Goal: Find specific page/section: Find specific page/section

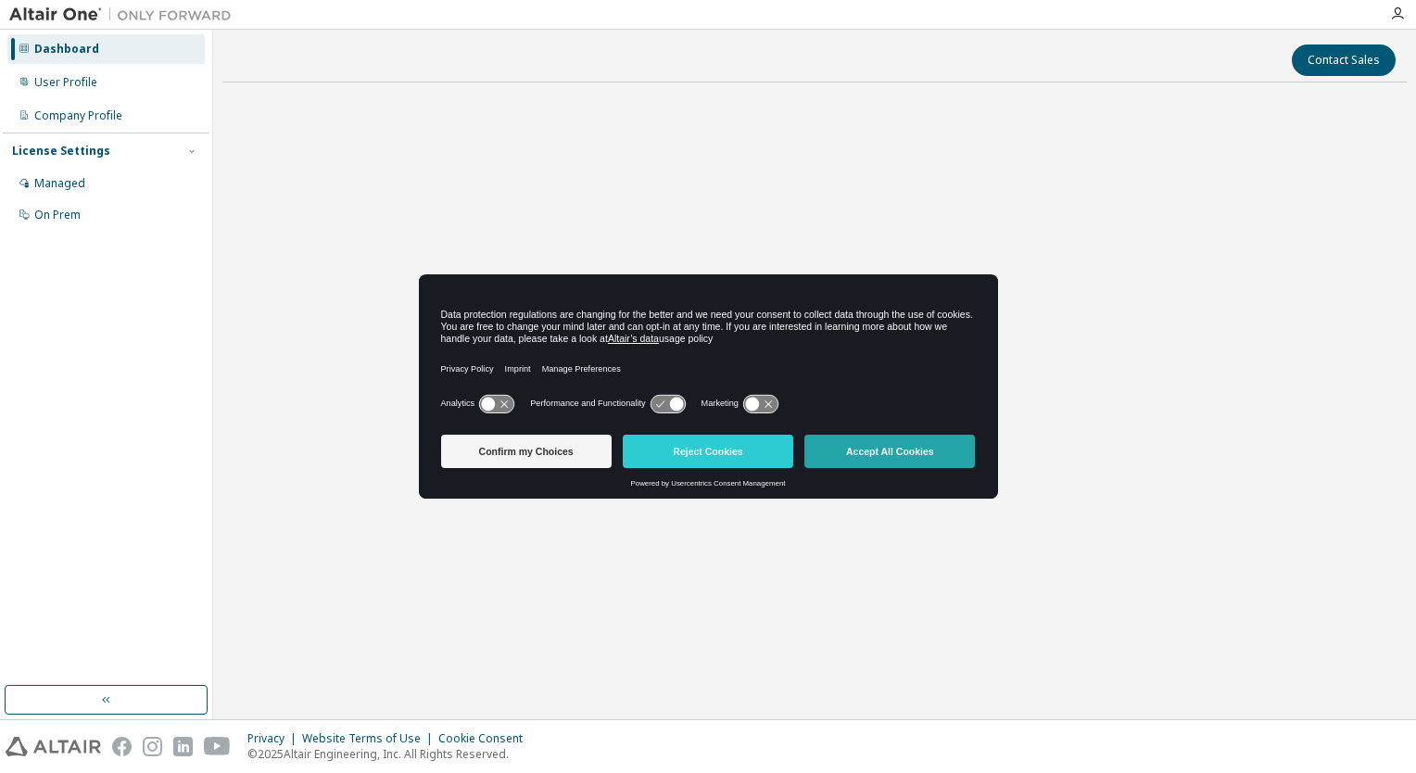
click at [901, 458] on button "Accept All Cookies" at bounding box center [889, 451] width 171 height 33
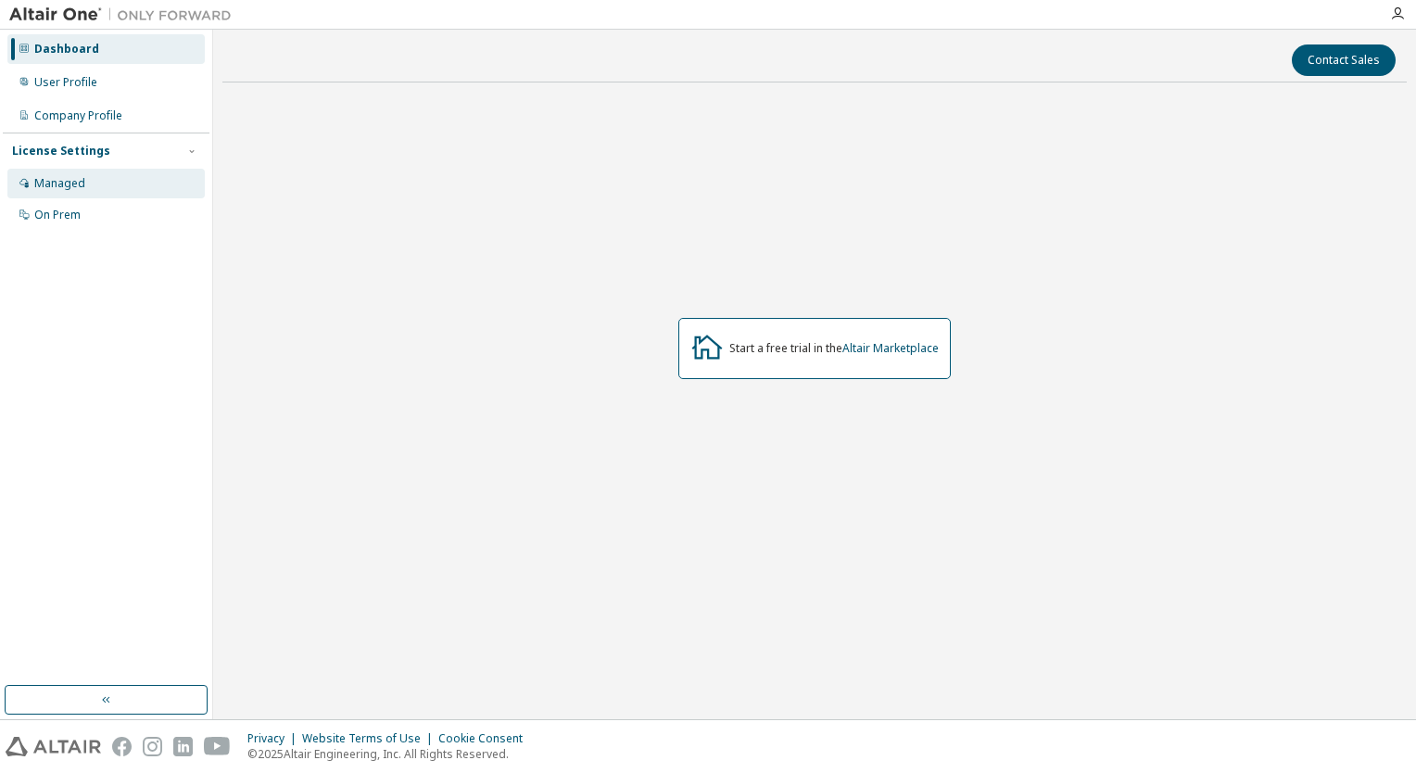
click at [92, 191] on div "Managed" at bounding box center [105, 184] width 197 height 30
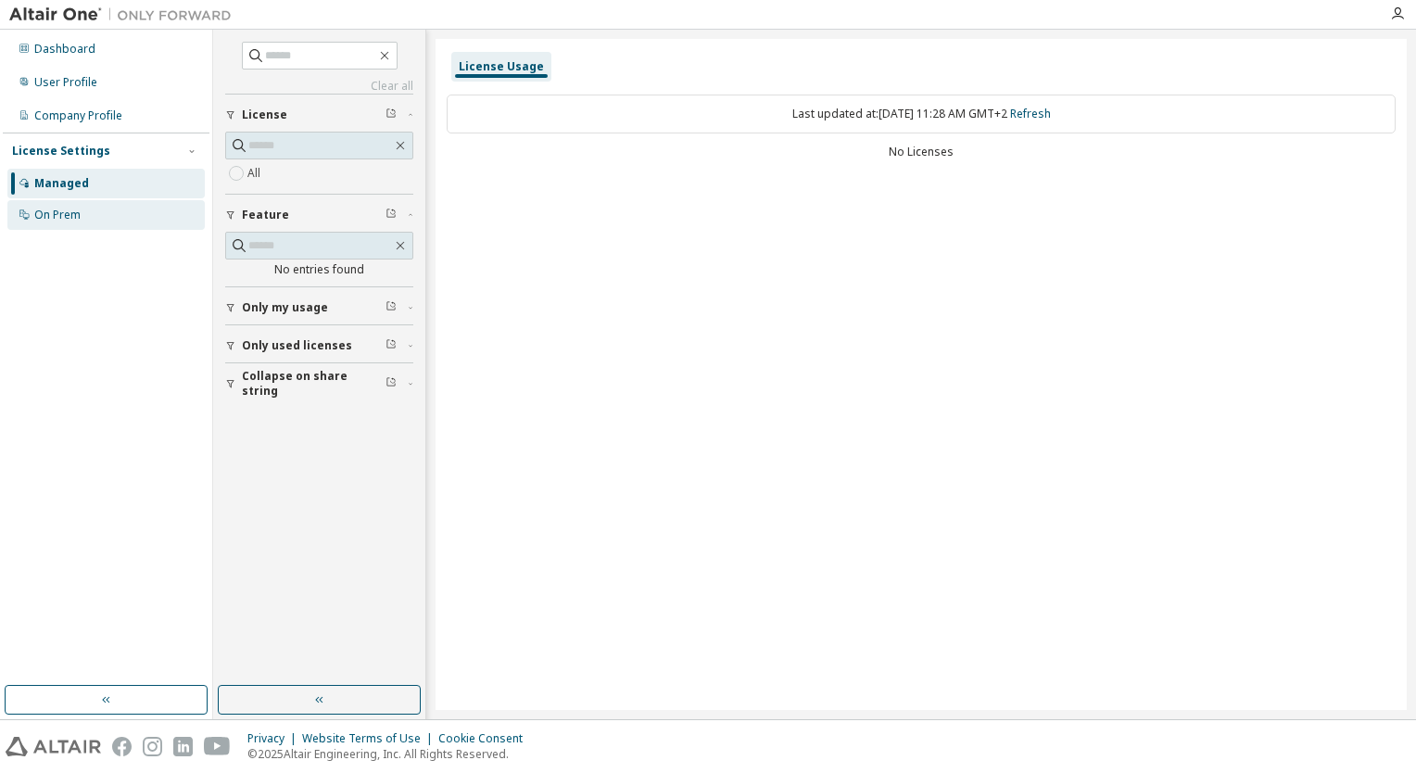
click at [104, 220] on div "On Prem" at bounding box center [105, 215] width 197 height 30
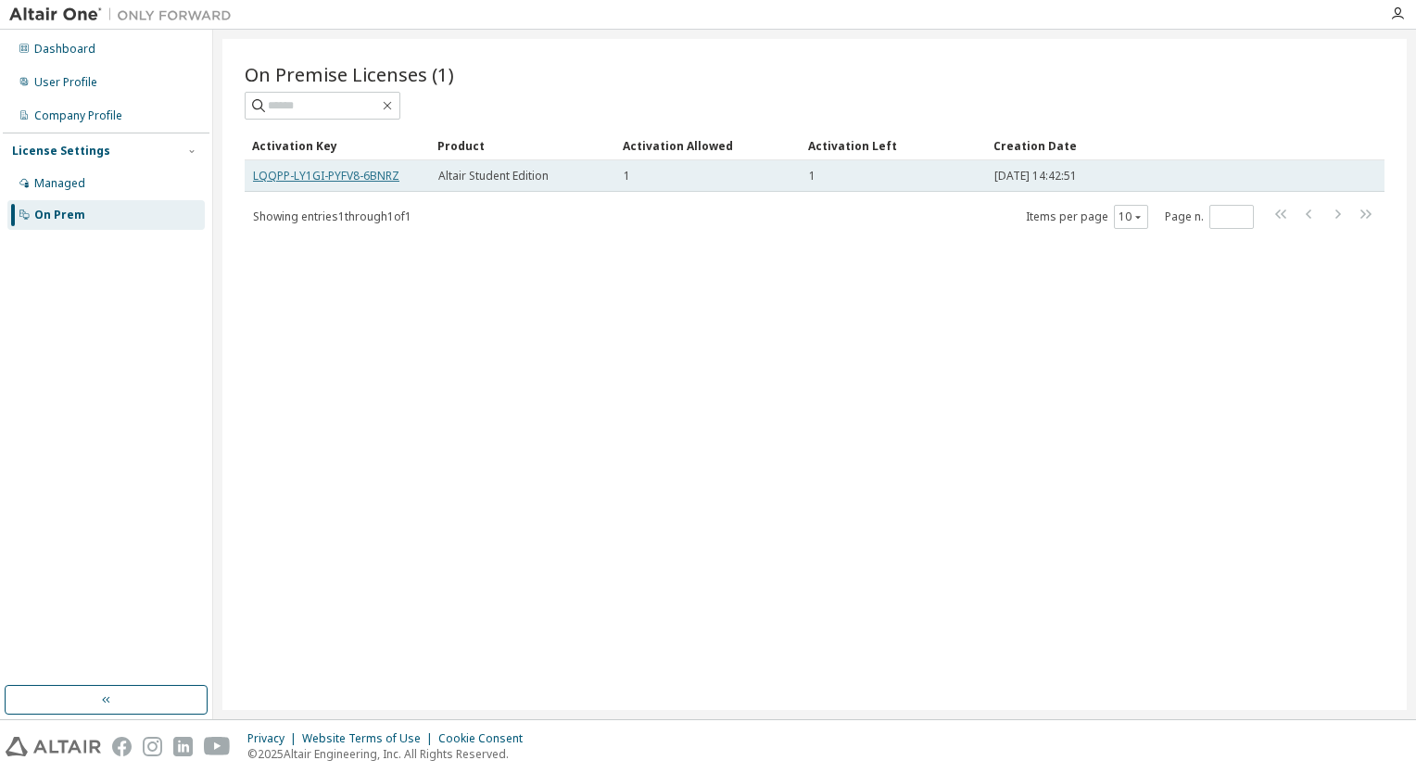
click at [367, 176] on link "LQQPP-LY1GI-PYFV8-6BNRZ" at bounding box center [326, 176] width 146 height 16
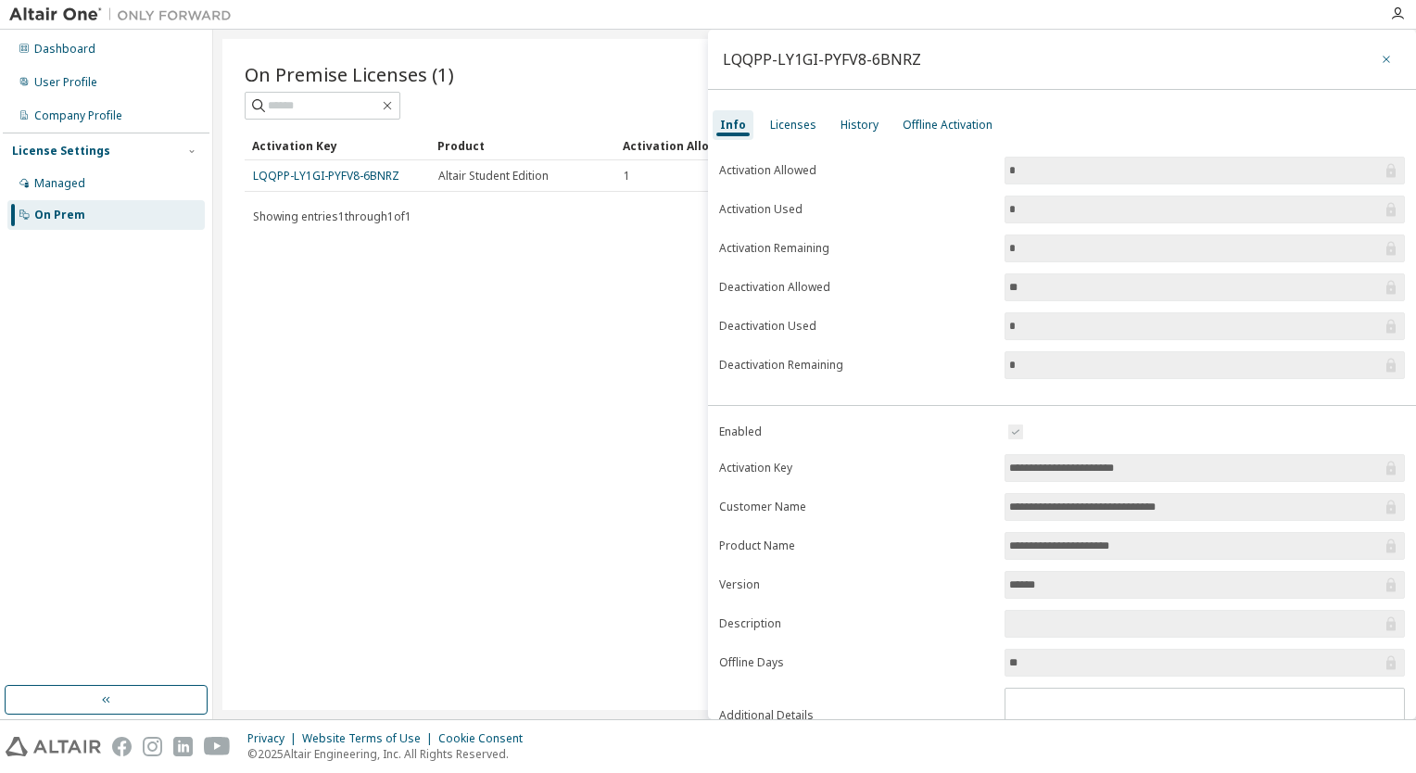
click at [1372, 54] on button "button" at bounding box center [1387, 59] width 30 height 30
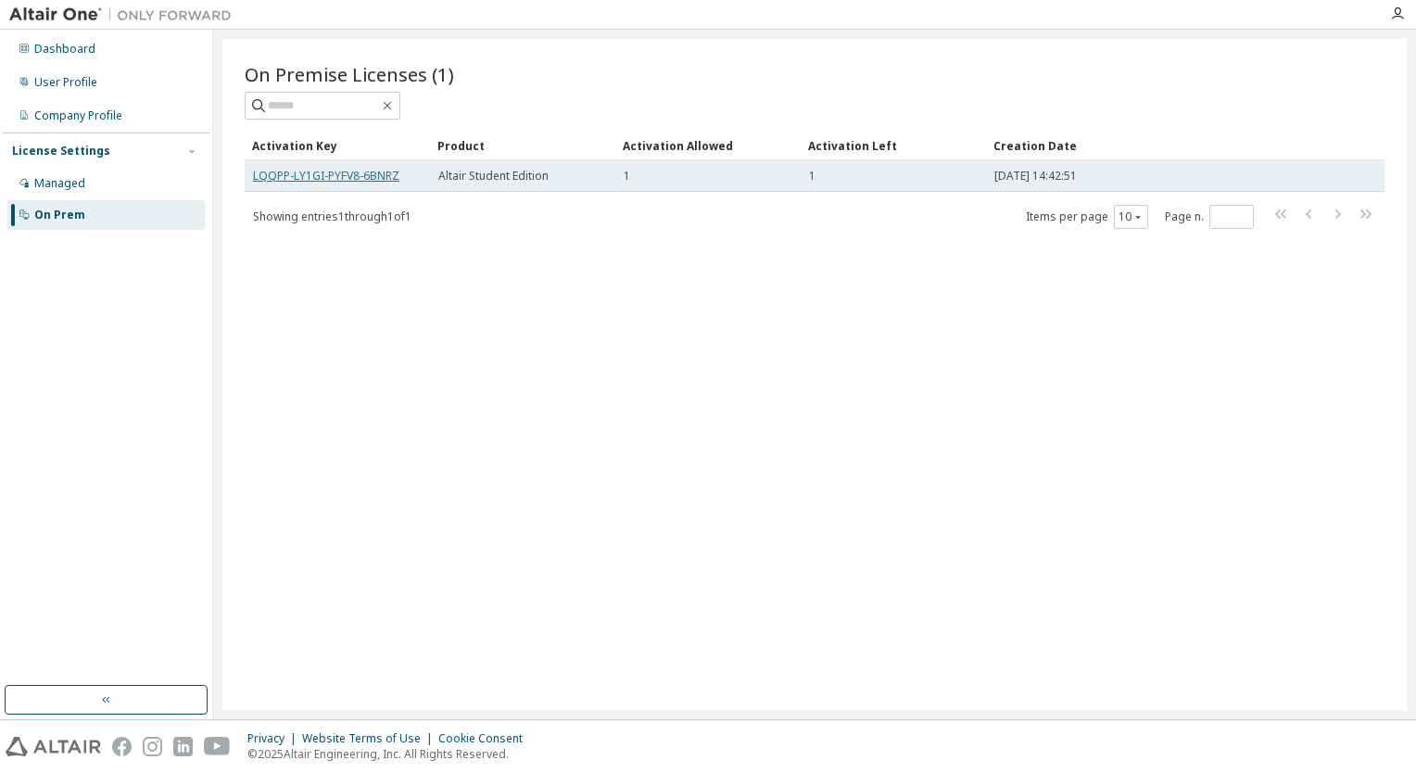
click at [303, 176] on link "LQQPP-LY1GI-PYFV8-6BNRZ" at bounding box center [326, 176] width 146 height 16
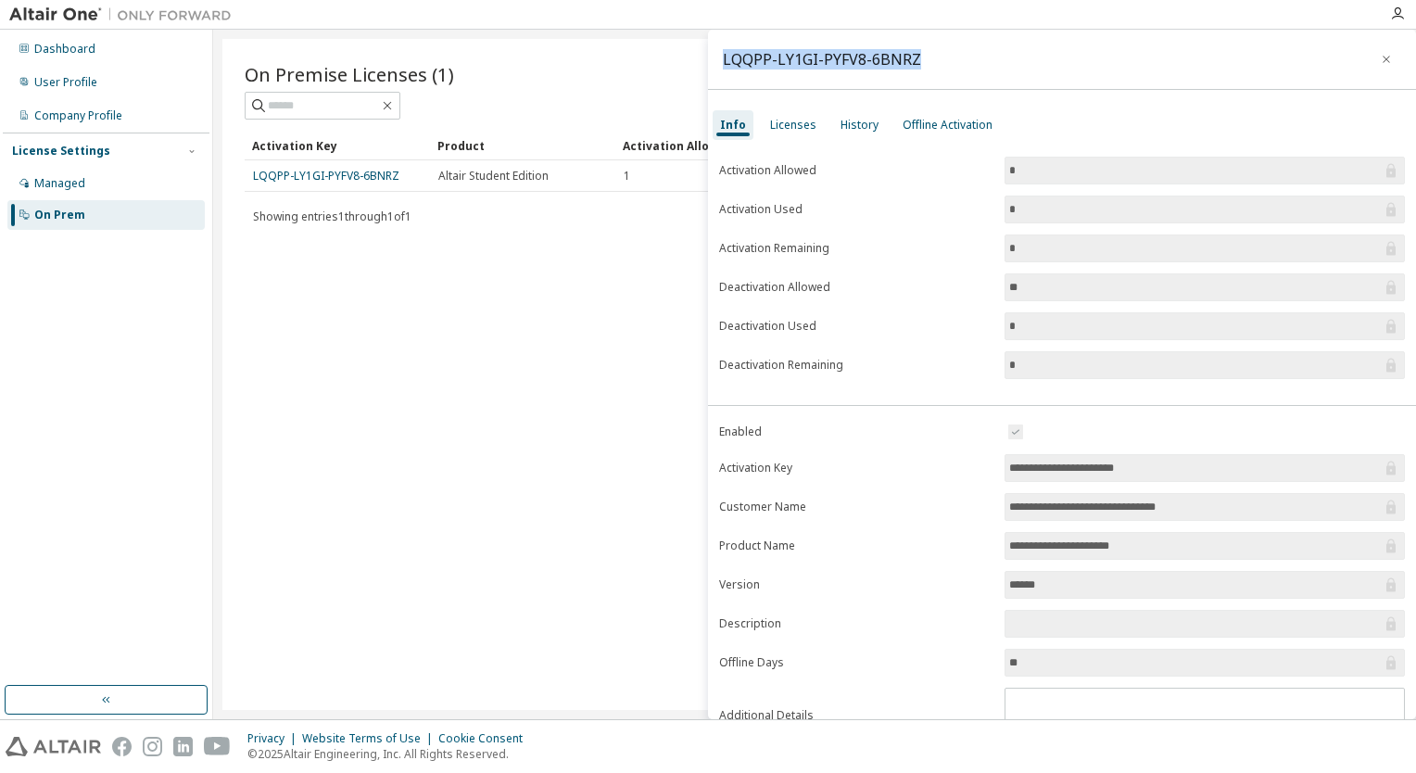
drag, startPoint x: 918, startPoint y: 61, endPoint x: 720, endPoint y: 80, distance: 199.2
click at [720, 80] on div "LQQPP-LY1GI-PYFV8-6BNRZ" at bounding box center [1062, 60] width 708 height 60
copy div "LQQPP-LY1GI-PYFV8-6BNRZ"
click at [1380, 56] on icon "button" at bounding box center [1386, 59] width 13 height 15
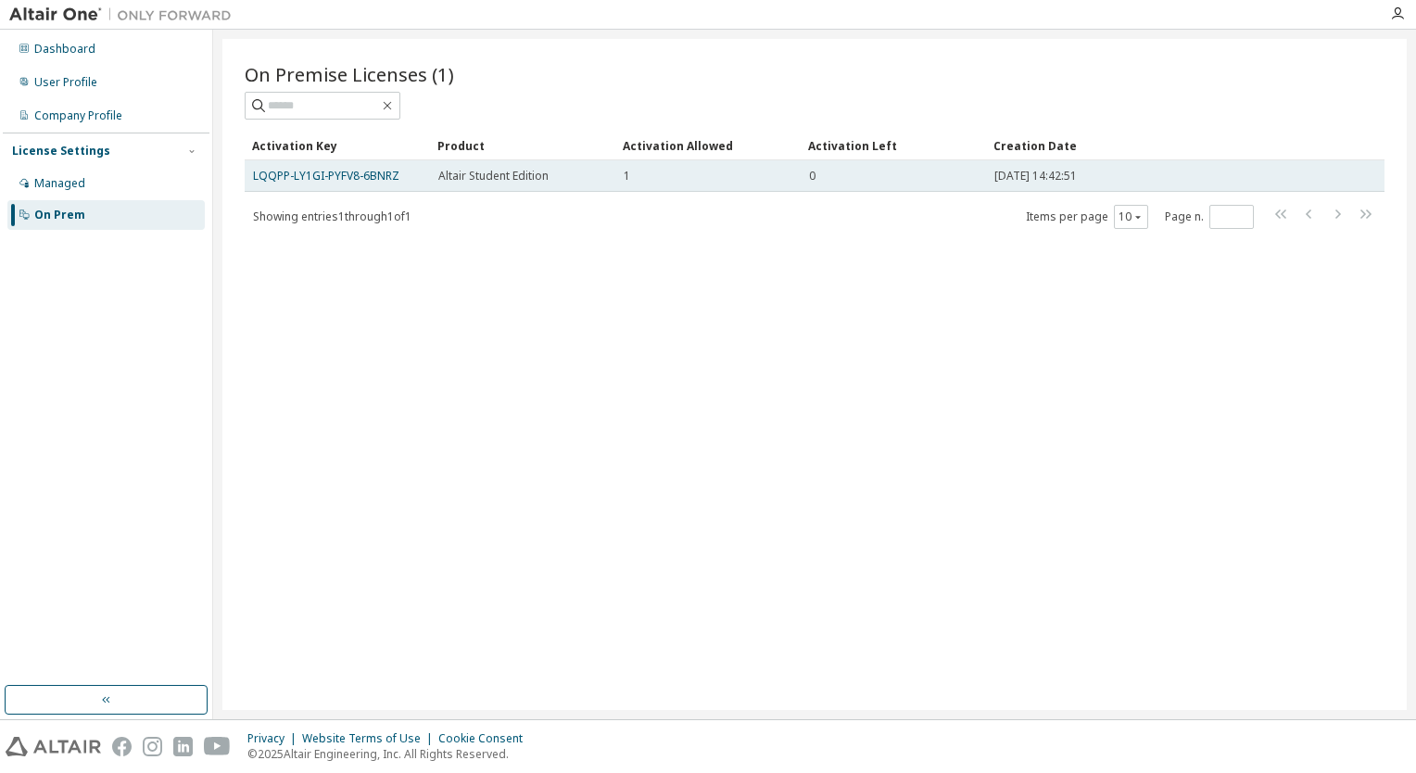
click at [849, 181] on div "0" at bounding box center [893, 176] width 169 height 15
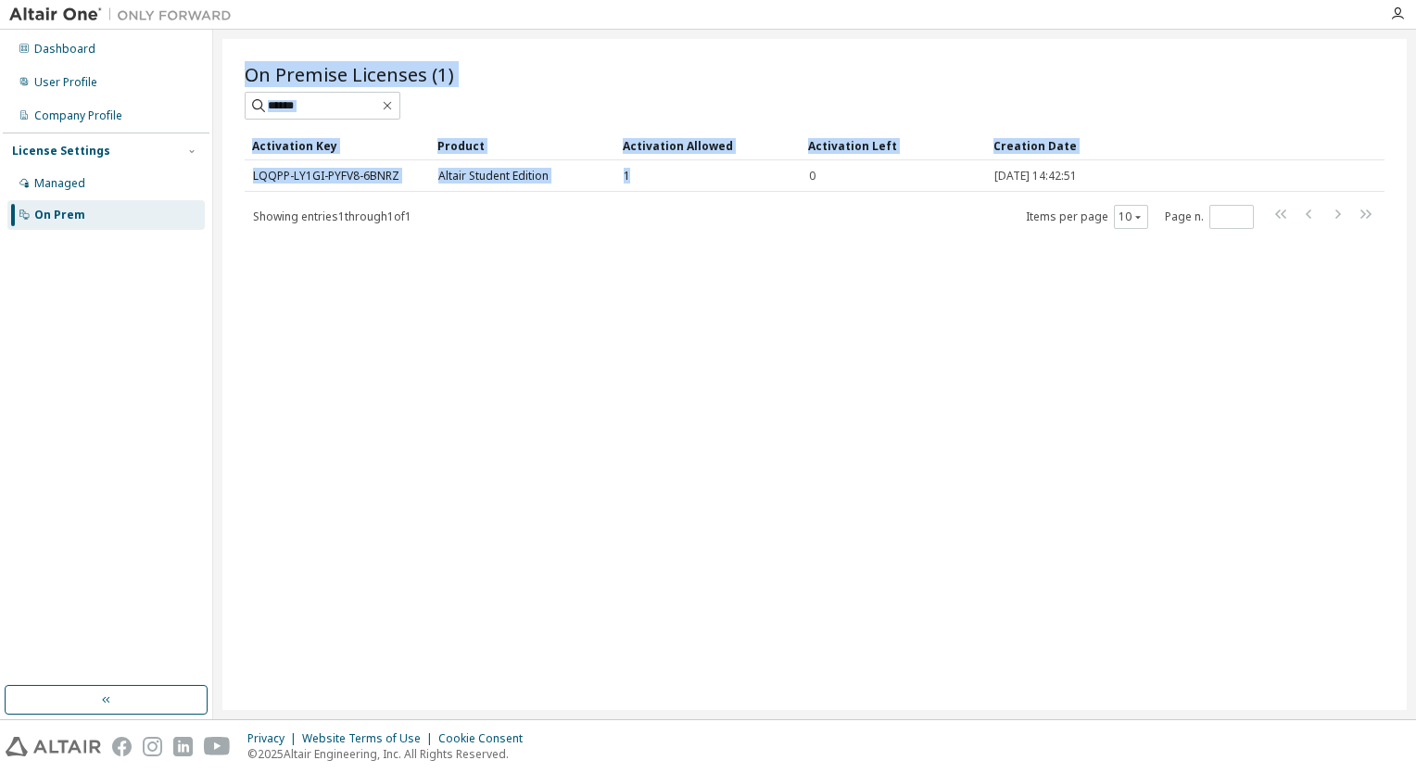
drag, startPoint x: 626, startPoint y: 188, endPoint x: 728, endPoint y: 377, distance: 214.8
click at [728, 377] on div "On Premise Licenses (1) Clear Load Save Save As Field Operator Value Select fil…" at bounding box center [814, 374] width 1184 height 671
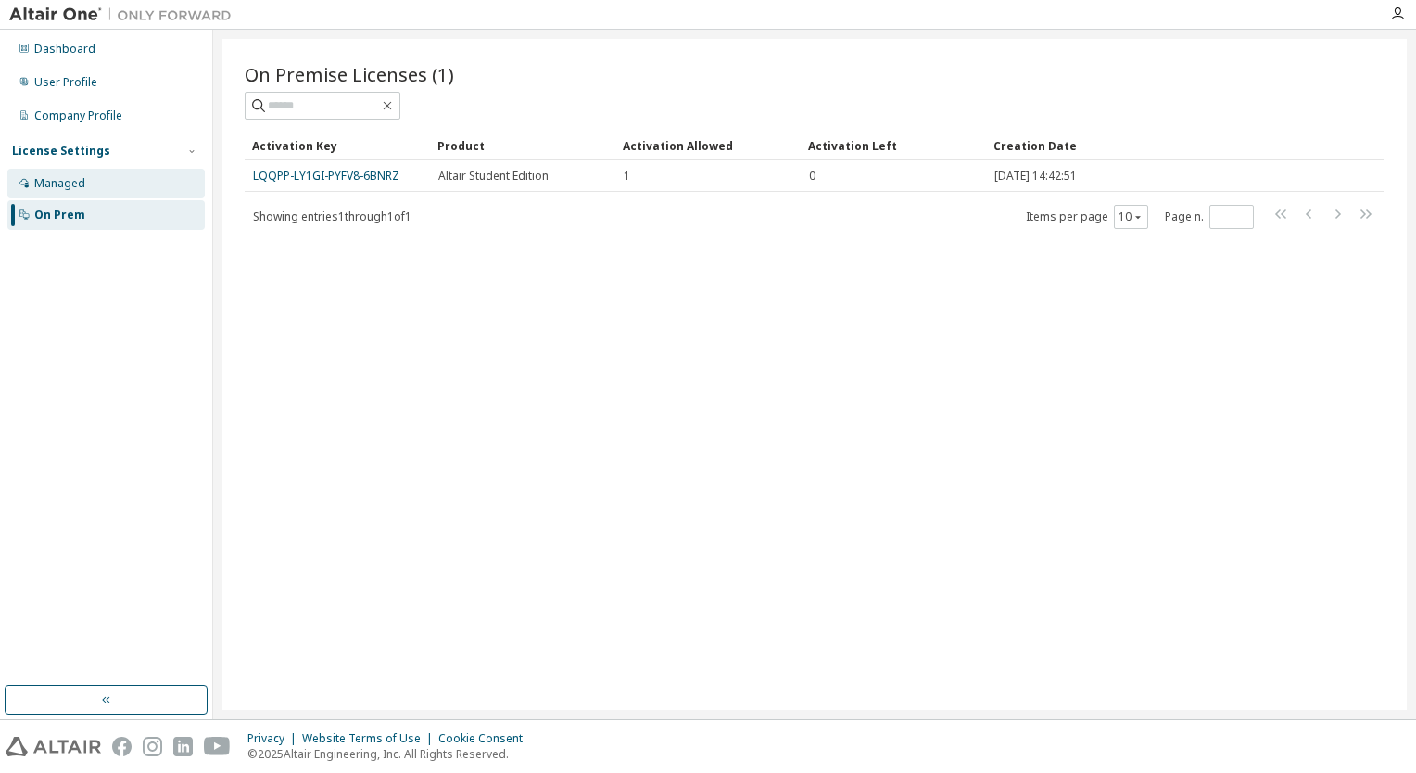
click at [105, 177] on div "Managed" at bounding box center [105, 184] width 197 height 30
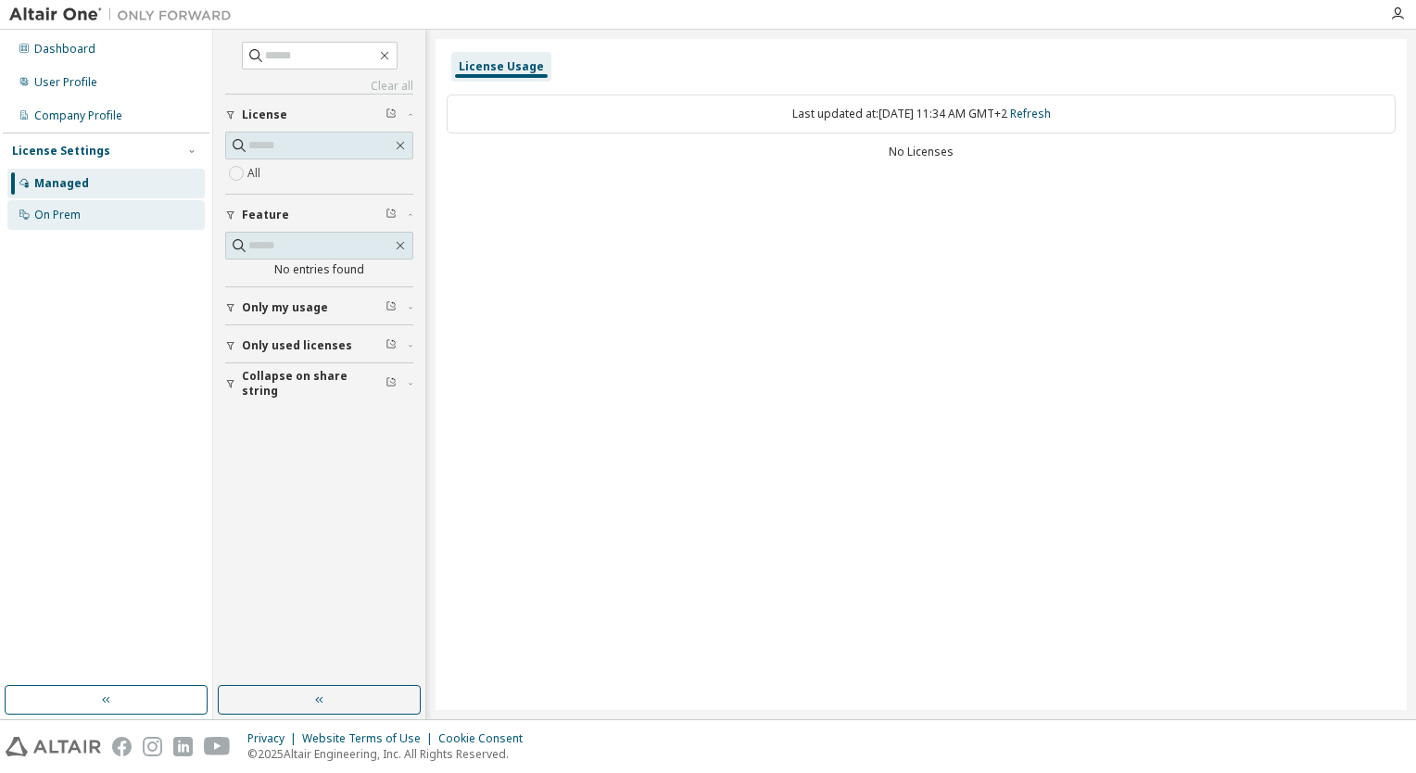
click at [125, 219] on div "On Prem" at bounding box center [105, 215] width 197 height 30
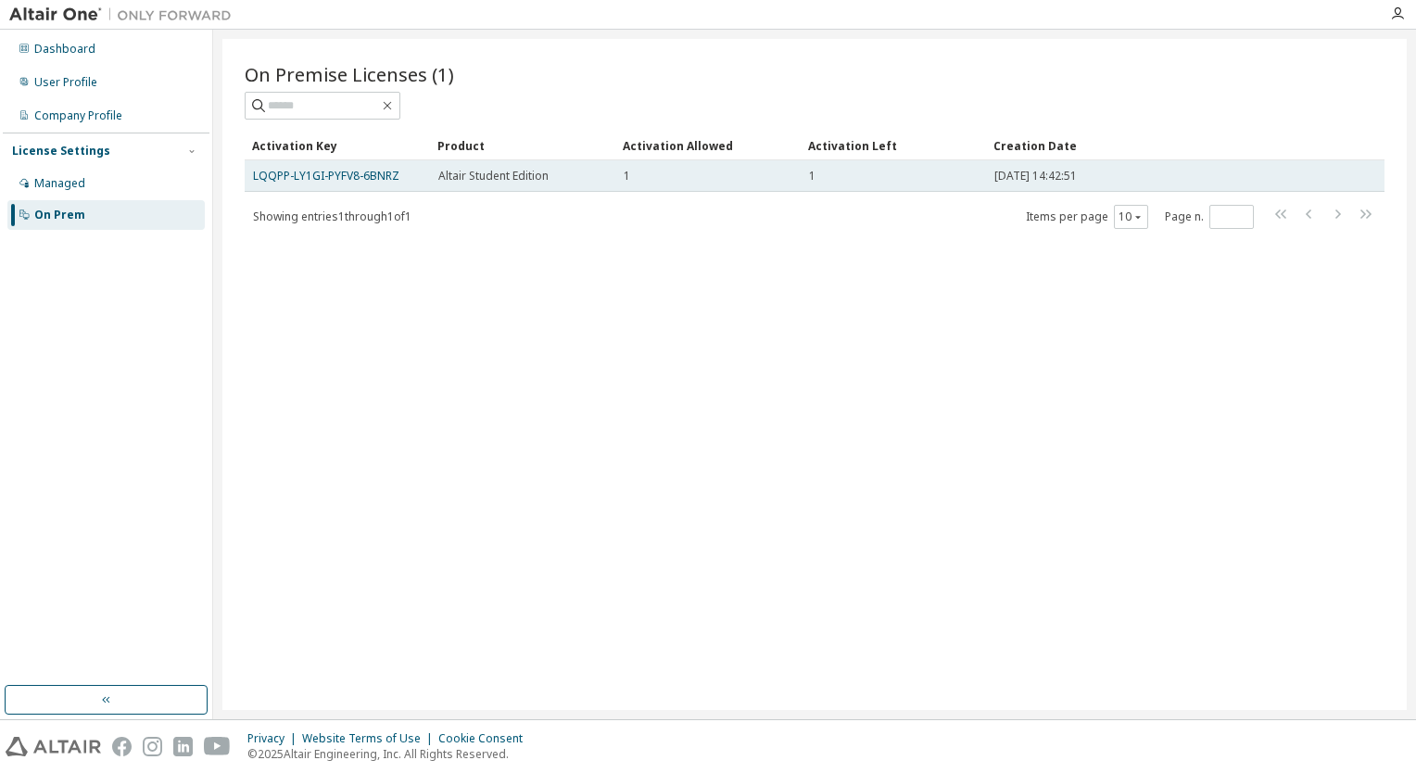
click at [859, 176] on div "1" at bounding box center [893, 176] width 169 height 15
click at [331, 174] on link "LQQPP-LY1GI-PYFV8-6BNRZ" at bounding box center [326, 176] width 146 height 16
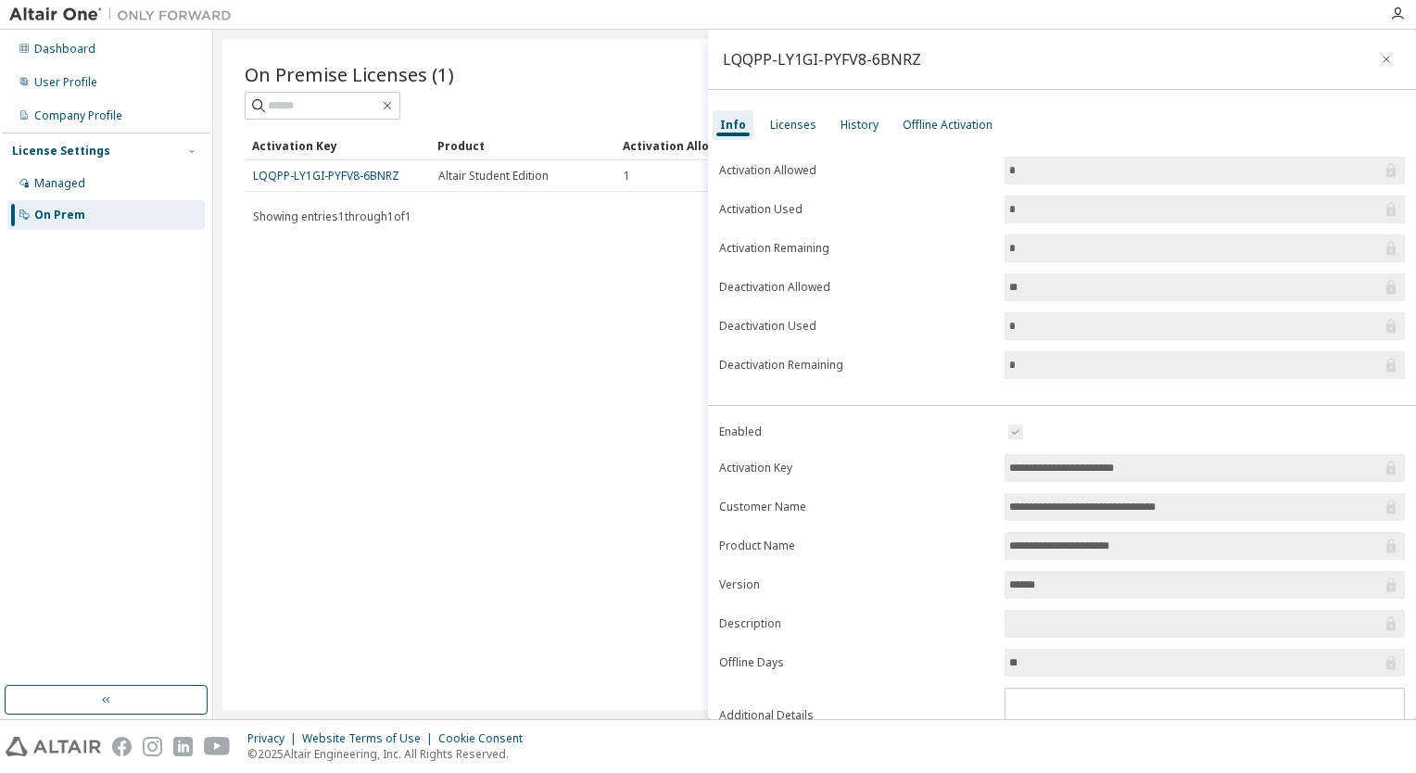
scroll to position [75, 0]
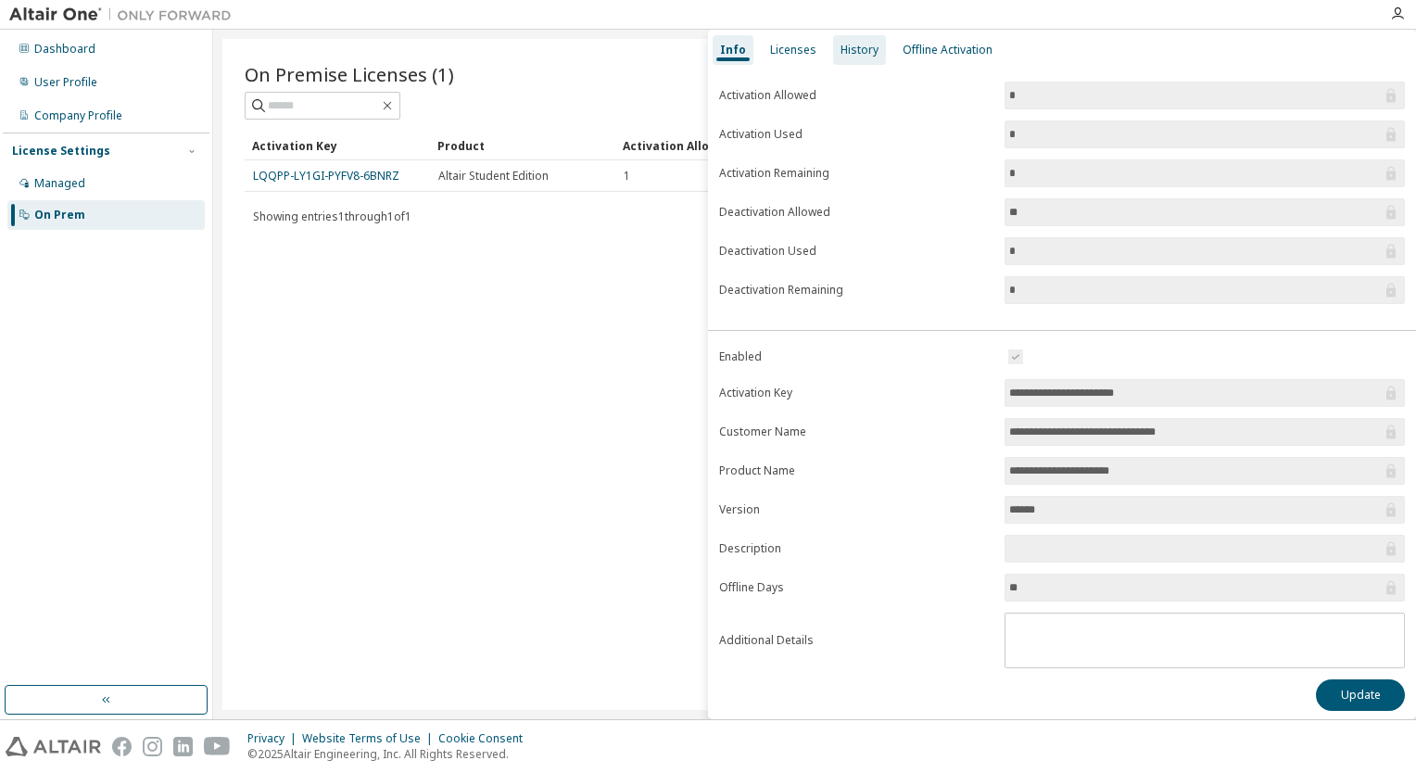
click at [867, 58] on div "History" at bounding box center [859, 50] width 53 height 30
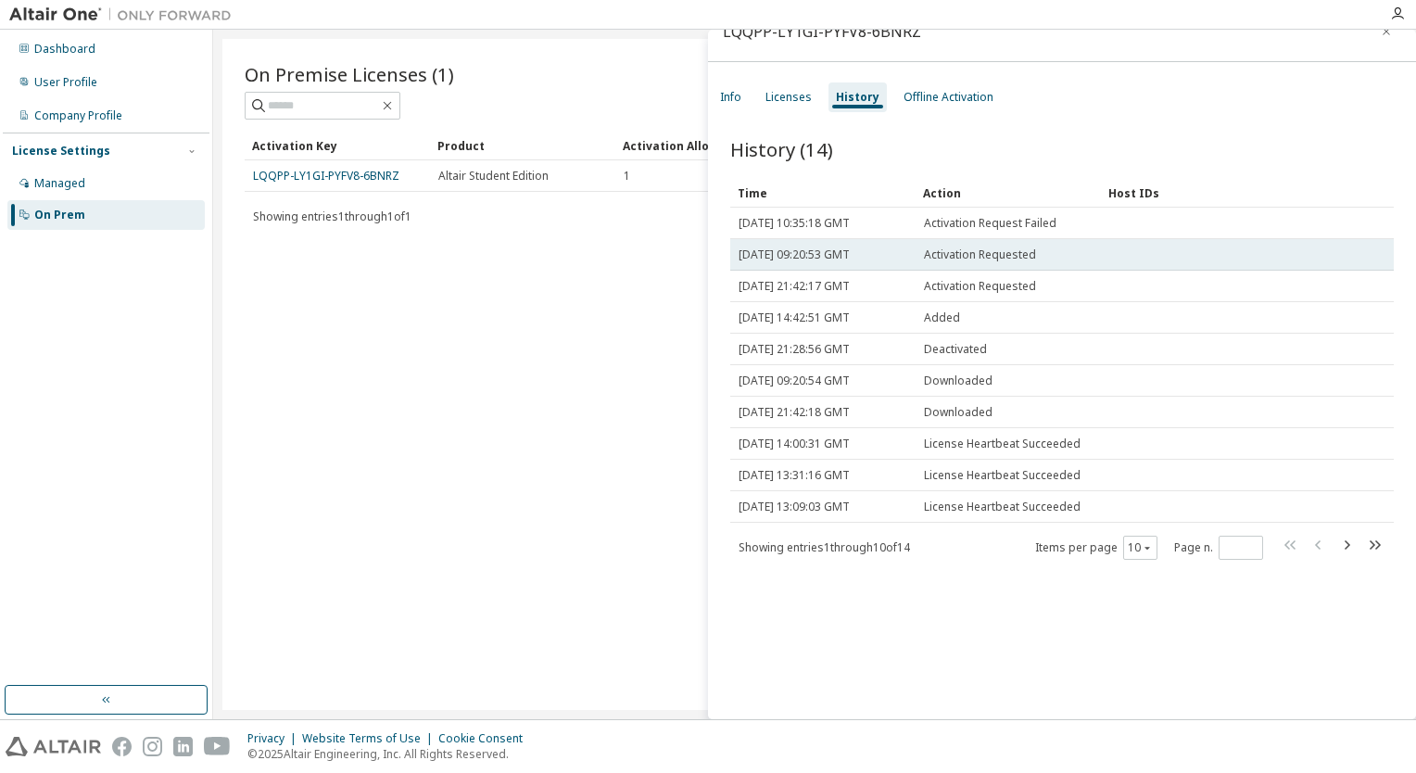
scroll to position [0, 0]
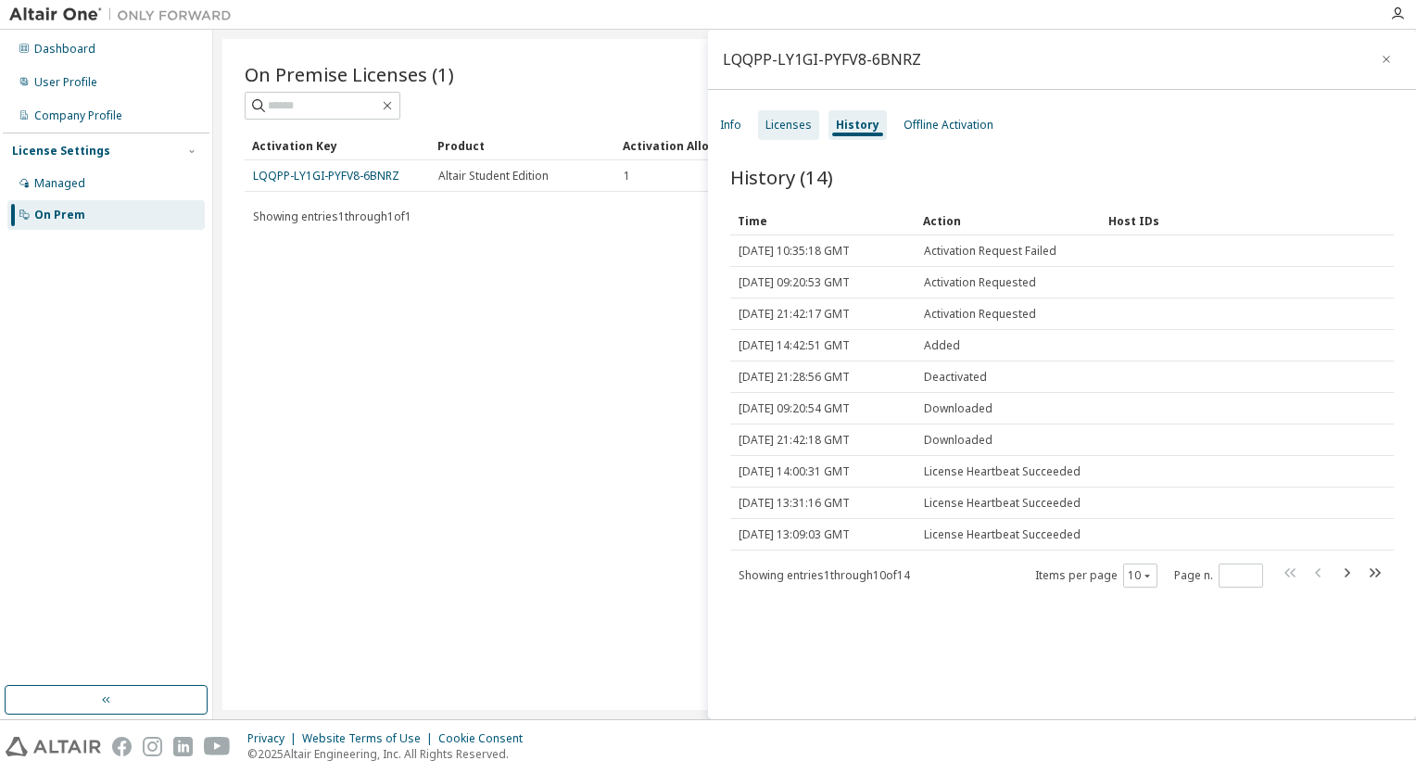
click at [778, 116] on div "Licenses" at bounding box center [788, 125] width 61 height 30
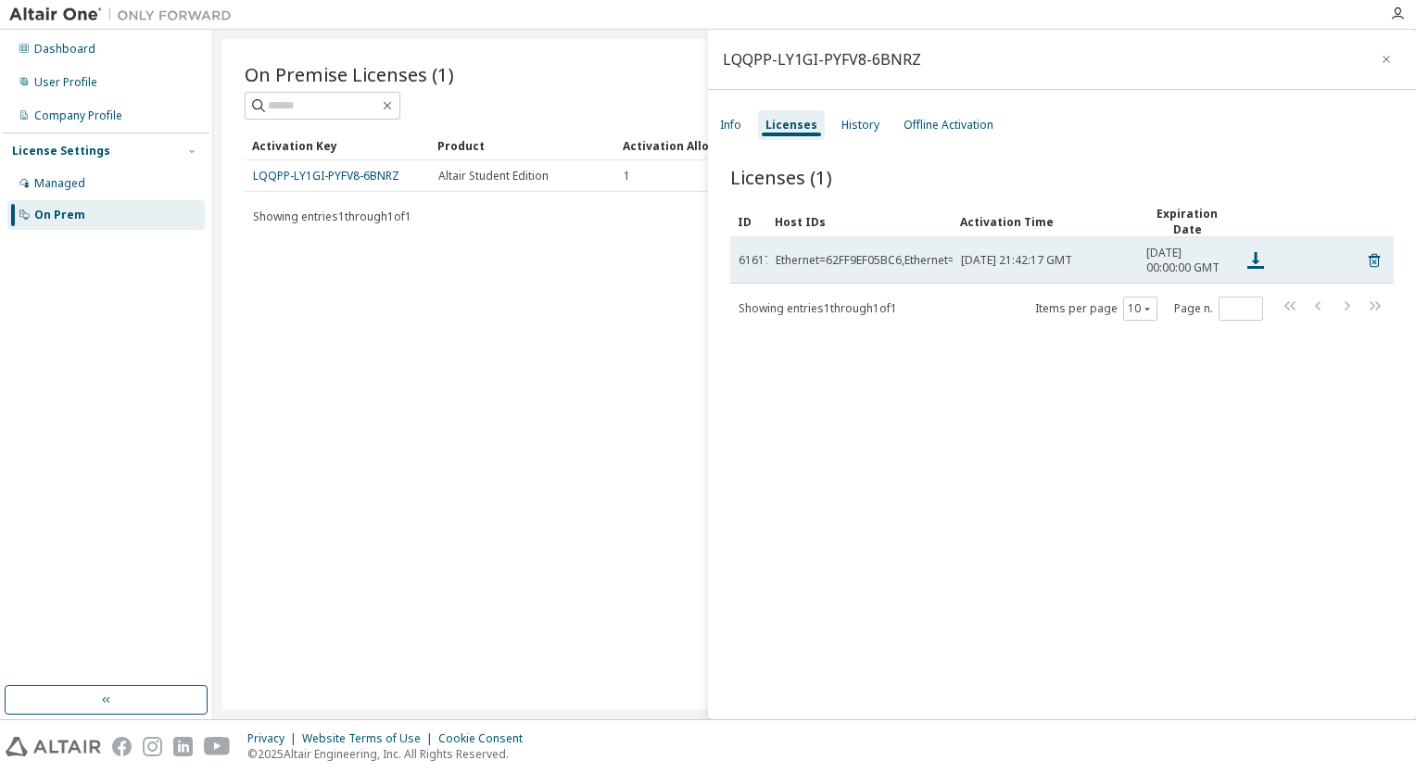
click at [1057, 266] on span "[DATE] 21:42:17 GMT" at bounding box center [1016, 260] width 111 height 15
